Goal: Use online tool/utility: Utilize a website feature to perform a specific function

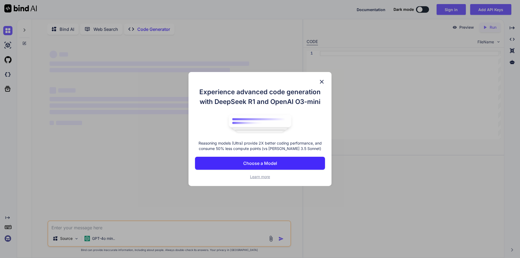
click at [270, 163] on p "Choose a Model" at bounding box center [260, 163] width 34 height 6
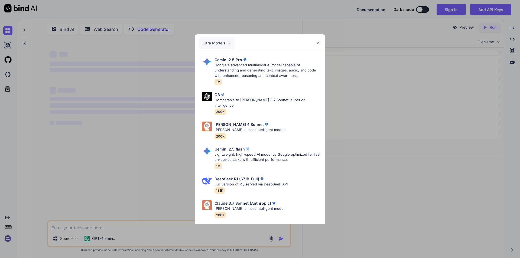
scroll to position [2, 0]
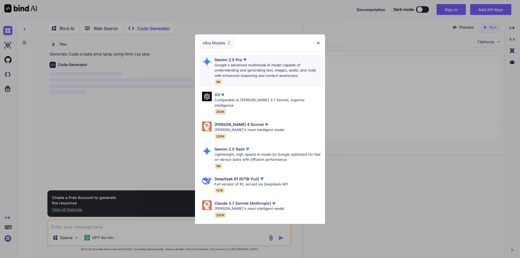
click at [266, 65] on p "Google's advanced multimodal AI model capable of understanding and generating t…" at bounding box center [267, 71] width 106 height 16
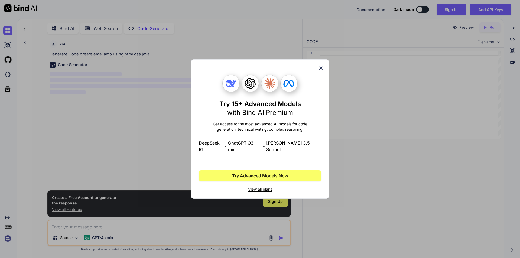
click at [320, 70] on icon at bounding box center [321, 69] width 4 height 4
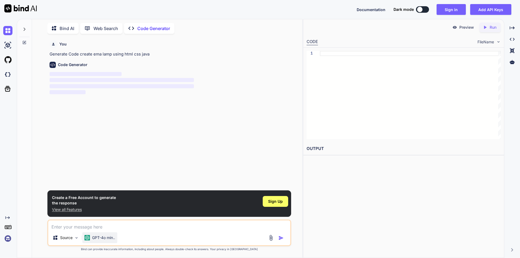
click at [94, 232] on div "GPT-4o min.." at bounding box center [99, 237] width 35 height 11
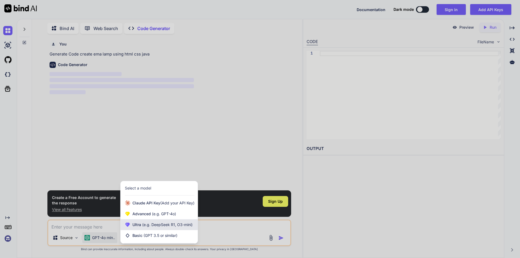
click at [168, 227] on span "(e.g. DeepSeek R1, O3-mini)" at bounding box center [166, 224] width 51 height 5
type textarea "x"
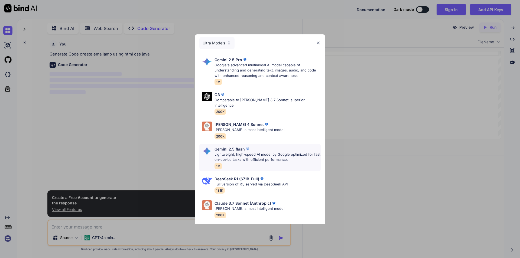
click at [230, 146] on p "Gemini 2.5 flash" at bounding box center [229, 149] width 30 height 6
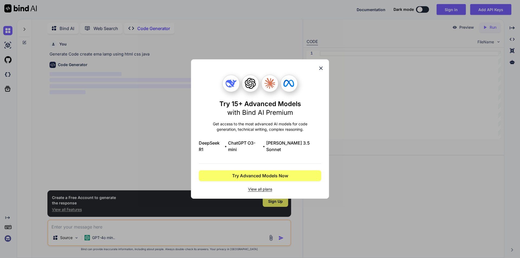
click at [320, 70] on icon at bounding box center [321, 68] width 6 height 6
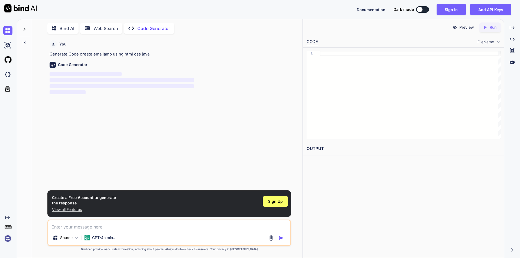
drag, startPoint x: 62, startPoint y: 75, endPoint x: 75, endPoint y: 85, distance: 16.5
click at [74, 84] on p "‌ ‌ ‌ ‌" at bounding box center [170, 83] width 240 height 24
